Goal: Transaction & Acquisition: Purchase product/service

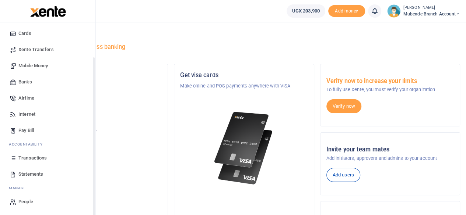
scroll to position [47, 0]
click at [38, 156] on span "Transactions" at bounding box center [32, 157] width 28 height 7
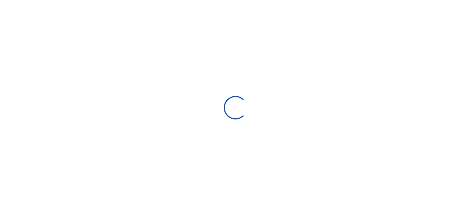
select select
type input "[DATE] - [DATE]"
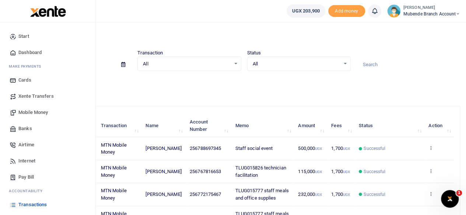
click at [32, 115] on span "Mobile Money" at bounding box center [32, 112] width 29 height 7
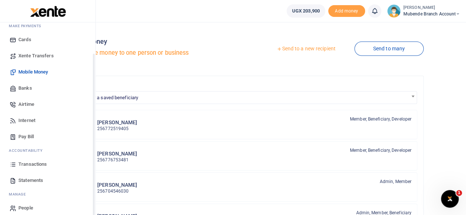
scroll to position [47, 0]
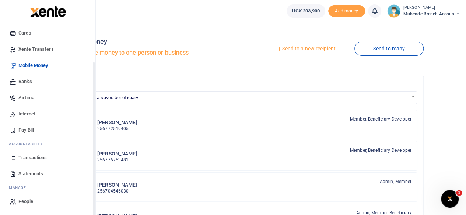
click at [29, 176] on span "Statements" at bounding box center [30, 173] width 25 height 7
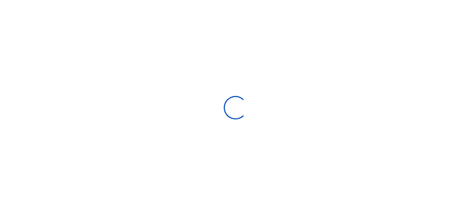
select select "ALL"
type input "[DATE] - [DATE]"
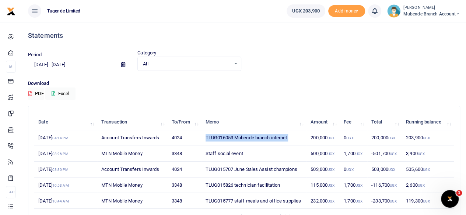
drag, startPoint x: 203, startPoint y: 137, endPoint x: 306, endPoint y: 138, distance: 103.0
click at [306, 137] on tr "[DATE] 04:14 PM Account Transfers Inwards 4024 TLUG016053 Mubende branch intern…" at bounding box center [243, 138] width 419 height 16
copy td "TLUG016053 Mubende branch internet"
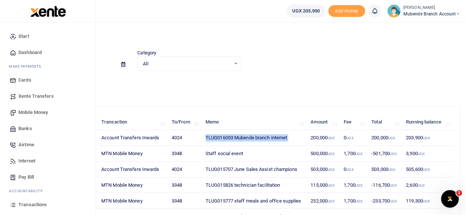
click at [28, 113] on span "Mobile Money" at bounding box center [32, 112] width 29 height 7
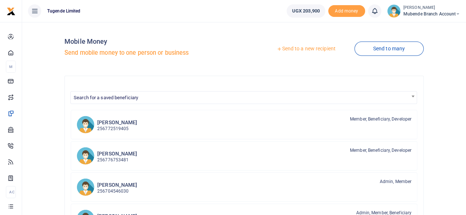
click at [291, 48] on link "Send to a new recipient" at bounding box center [306, 48] width 96 height 13
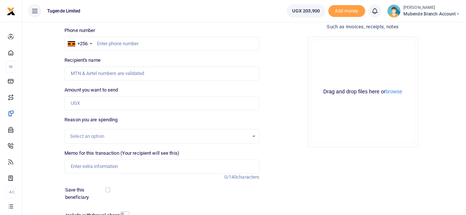
scroll to position [110, 0]
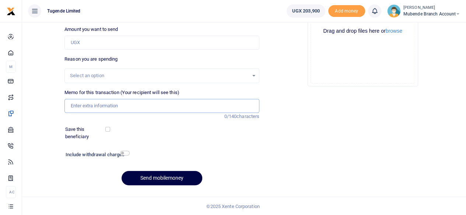
click at [102, 106] on input "Memo for this transaction (Your recipient will see this)" at bounding box center [161, 106] width 195 height 14
paste input "TLUG016053 Mubende branch internet"
type input "TLUG016053 Mubende branch internet"
click at [106, 74] on div "Select an option" at bounding box center [159, 75] width 178 height 7
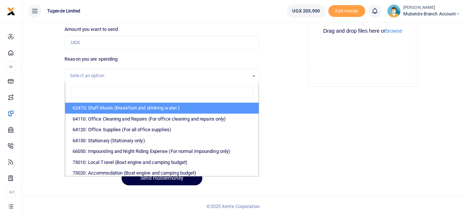
scroll to position [73, 0]
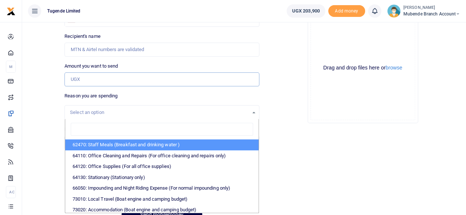
click at [102, 79] on input "Amount you want to send" at bounding box center [161, 79] width 195 height 14
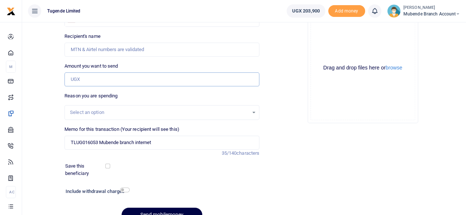
click at [91, 81] on input "Amount you want to send" at bounding box center [161, 79] width 195 height 14
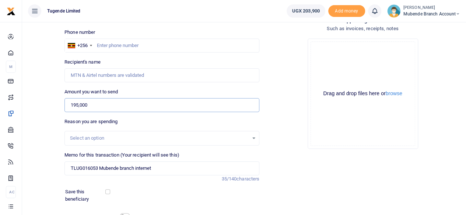
scroll to position [0, 0]
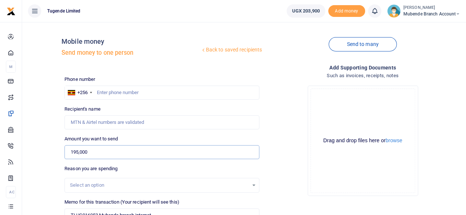
type input "195,000"
click at [100, 92] on input "text" at bounding box center [161, 93] width 195 height 14
type input "0788697345"
type input "[PERSON_NAME]"
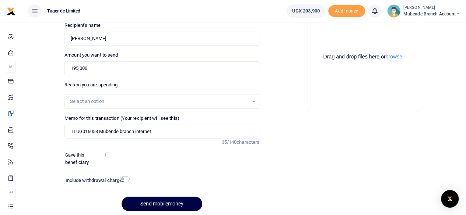
scroll to position [110, 0]
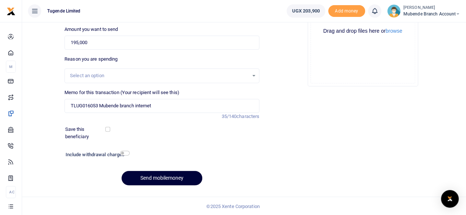
type input "0788697345"
click at [166, 174] on button "Send mobilemoney" at bounding box center [161, 178] width 81 height 14
